Goal: Information Seeking & Learning: Learn about a topic

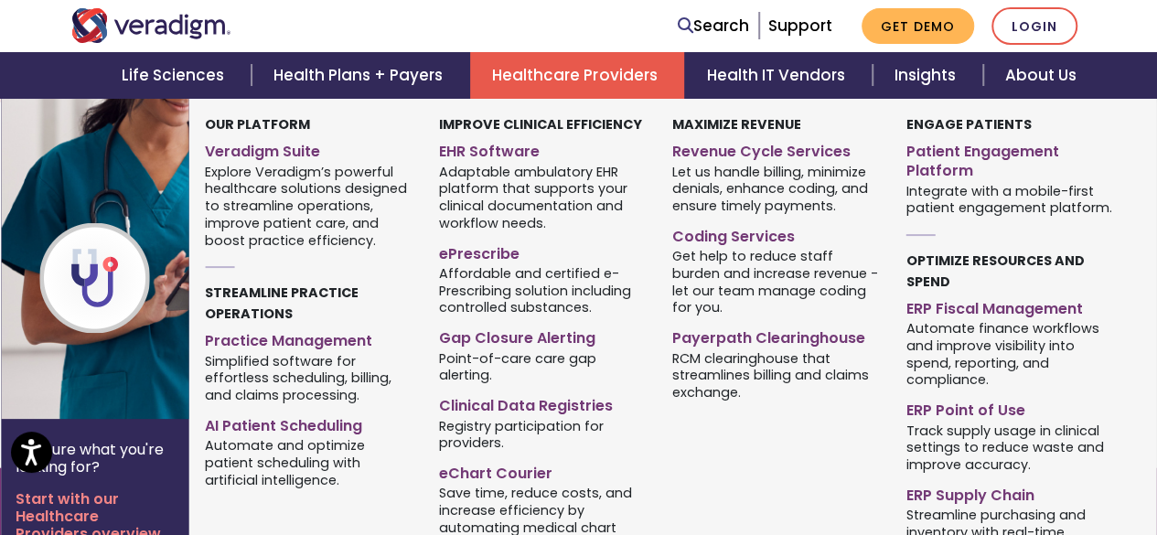
click at [588, 65] on link "Healthcare Providers" at bounding box center [577, 75] width 214 height 47
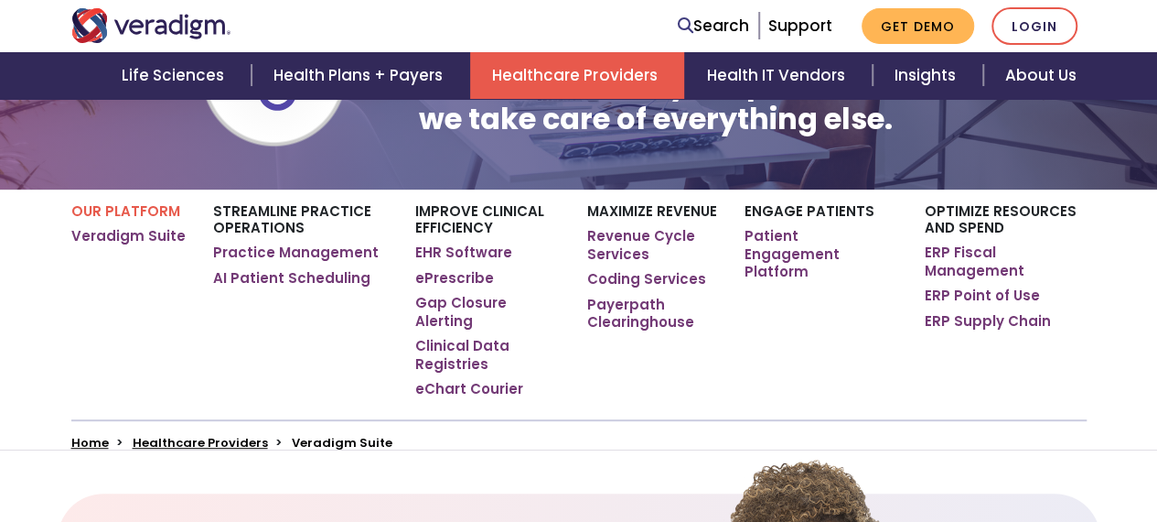
scroll to position [227, 0]
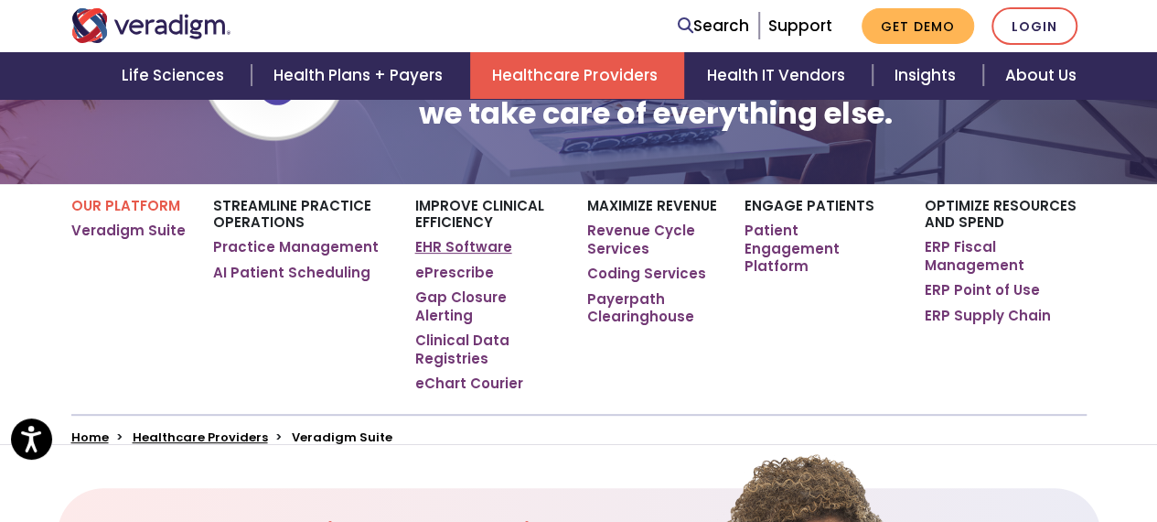
click at [462, 243] on link "EHR Software" at bounding box center [463, 247] width 97 height 18
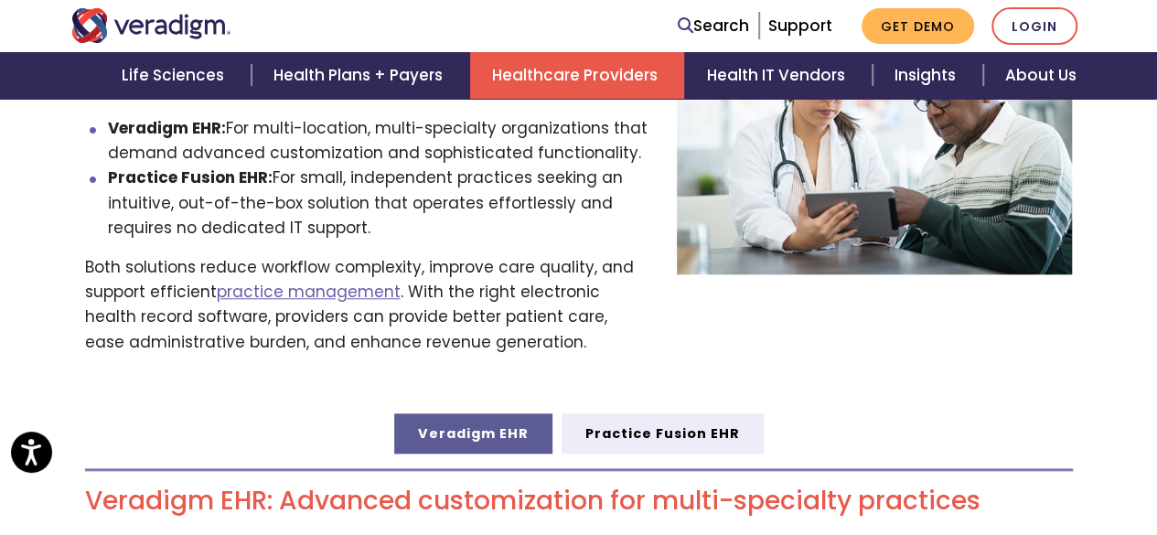
scroll to position [588, 0]
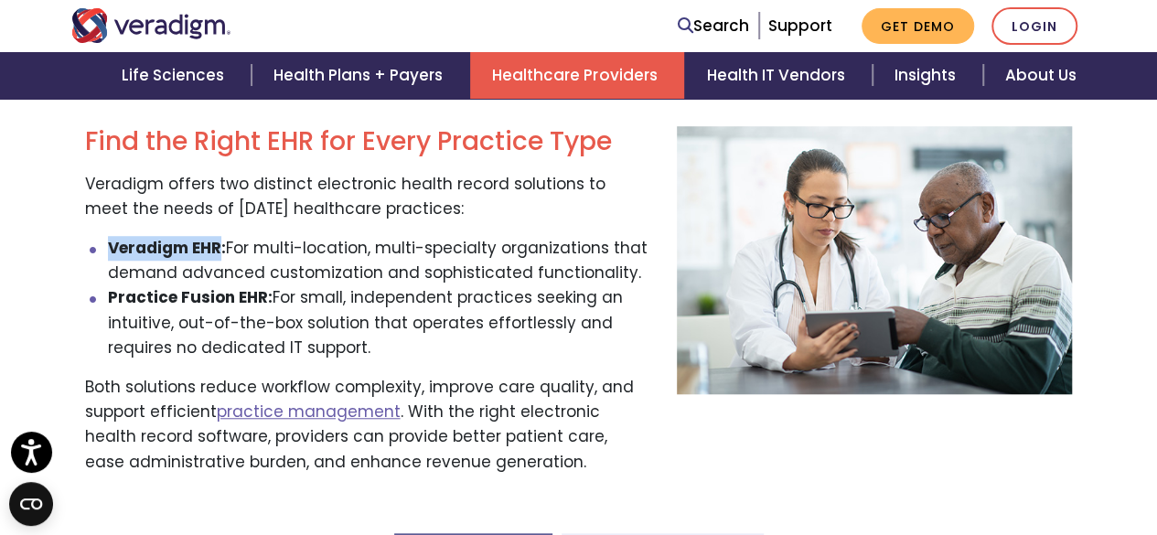
drag, startPoint x: 96, startPoint y: 226, endPoint x: 221, endPoint y: 229, distance: 125.4
click at [221, 236] on li "Veradigm EHR: For multi-location, multi-specialty organizations that demand adv…" at bounding box center [379, 260] width 542 height 49
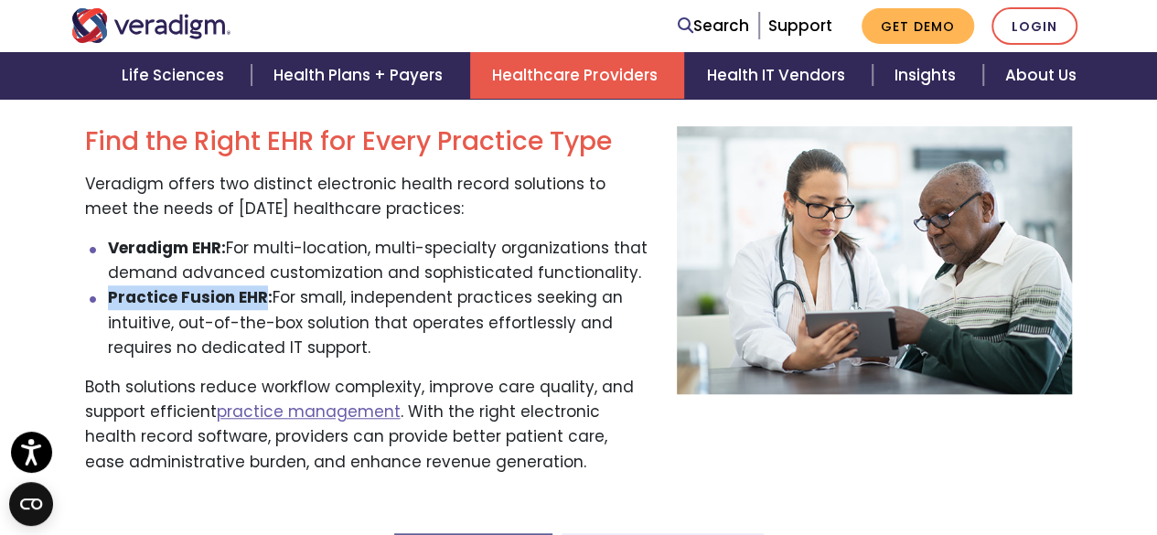
drag, startPoint x: 109, startPoint y: 279, endPoint x: 264, endPoint y: 285, distance: 154.7
click at [264, 286] on strong "Practice Fusion EHR:" at bounding box center [190, 297] width 165 height 22
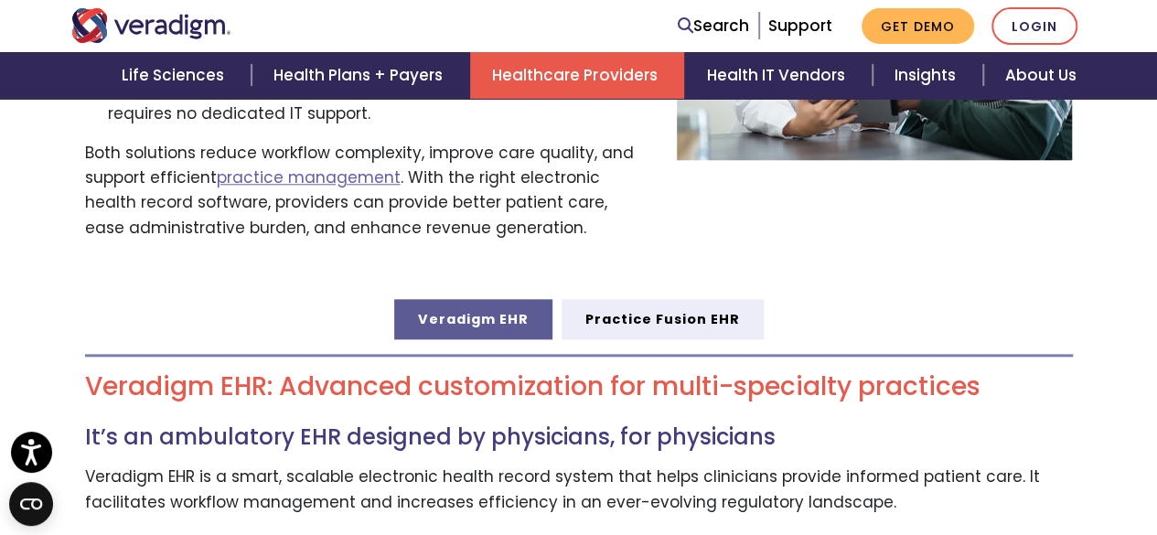
scroll to position [822, 0]
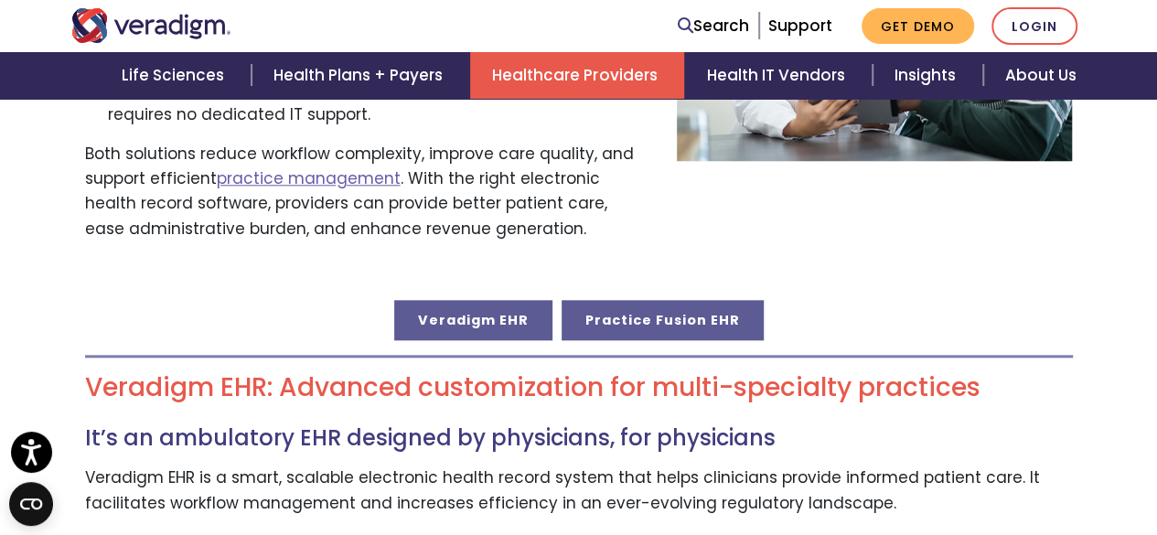
click at [649, 305] on link "Practice Fusion EHR" at bounding box center [663, 320] width 202 height 40
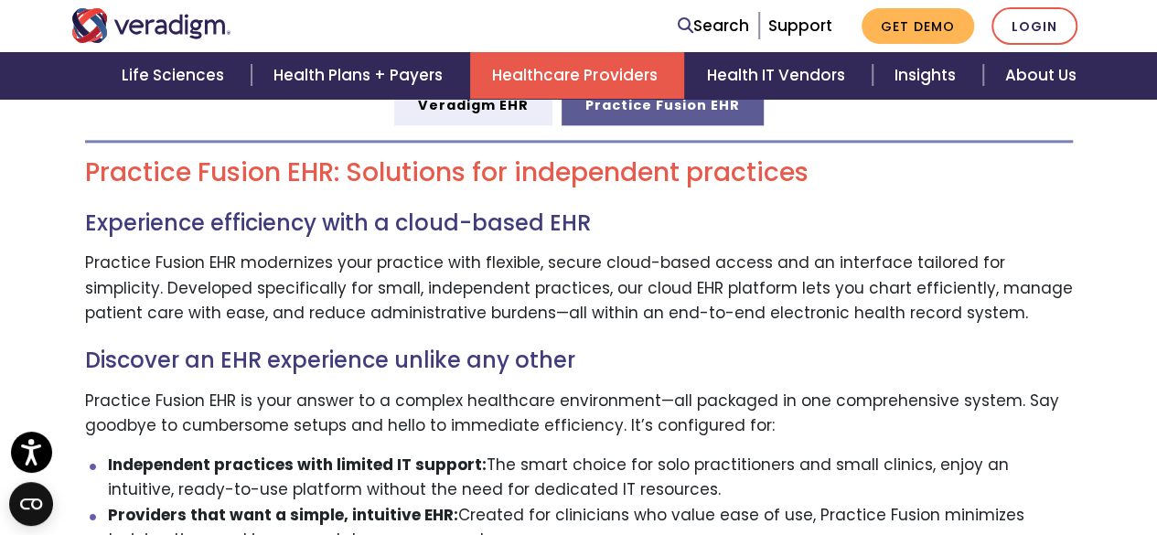
scroll to position [1036, 0]
